Goal: Task Accomplishment & Management: Use online tool/utility

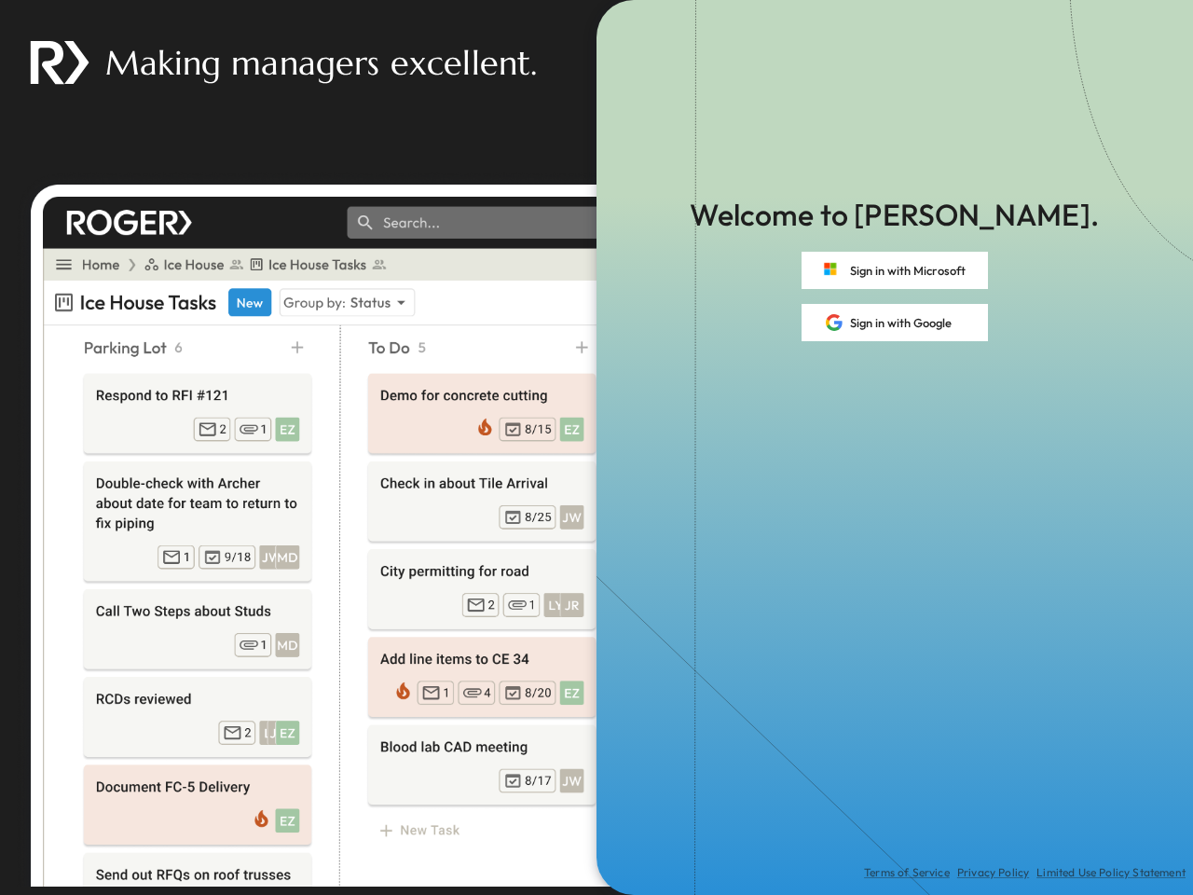
click at [596, 447] on div "Terms of Service Privacy Policy Limited Use Policy Statement" at bounding box center [894, 617] width 596 height 553
click at [895, 270] on button "Sign in with Microsoft" at bounding box center [894, 270] width 186 height 37
click at [895, 322] on button "Sign in with Google" at bounding box center [894, 322] width 186 height 37
